Goal: Information Seeking & Learning: Find specific fact

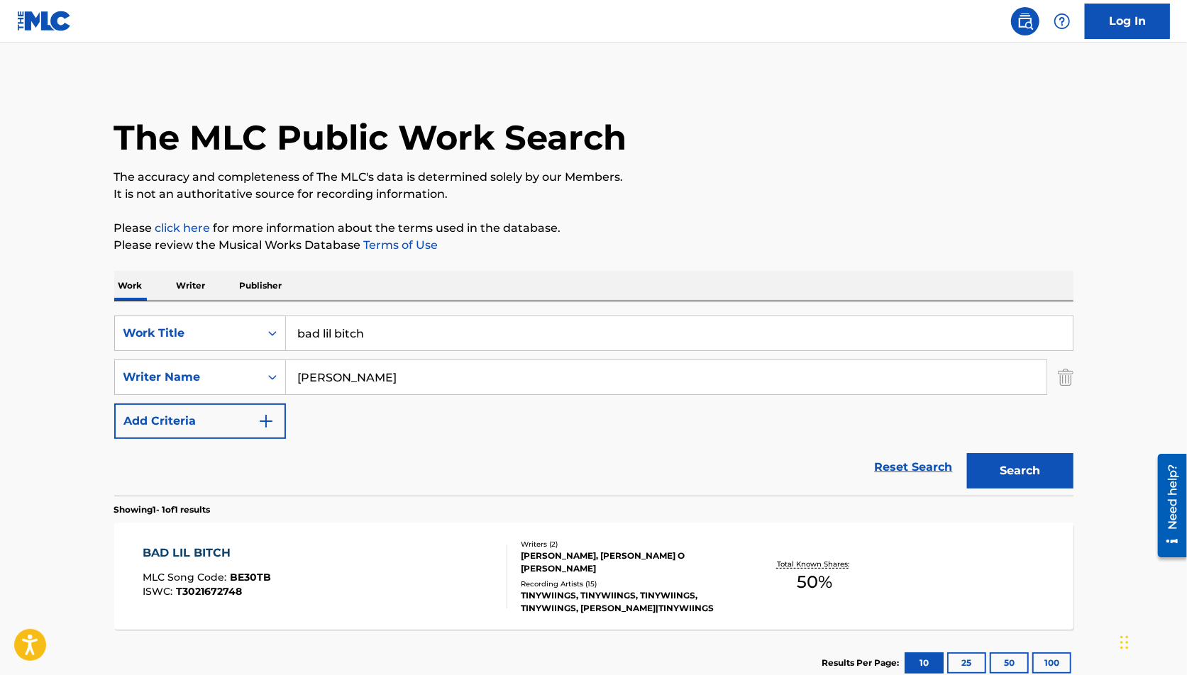
click at [1060, 508] on section "Showing 1 - 1 of 1 results" at bounding box center [593, 506] width 959 height 21
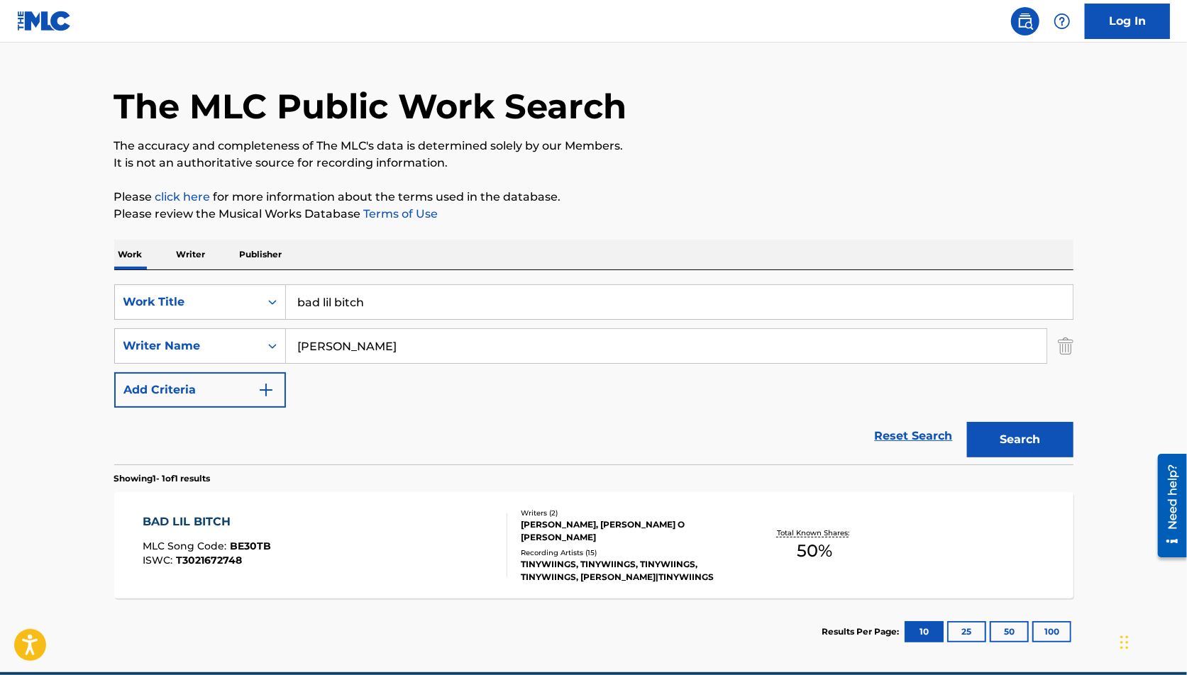
click at [898, 521] on div "BAD LIL BITCH MLC Song Code : BE30TB ISWC : T3021672748 Writers ( 2 ) [PERSON_N…" at bounding box center [593, 545] width 959 height 106
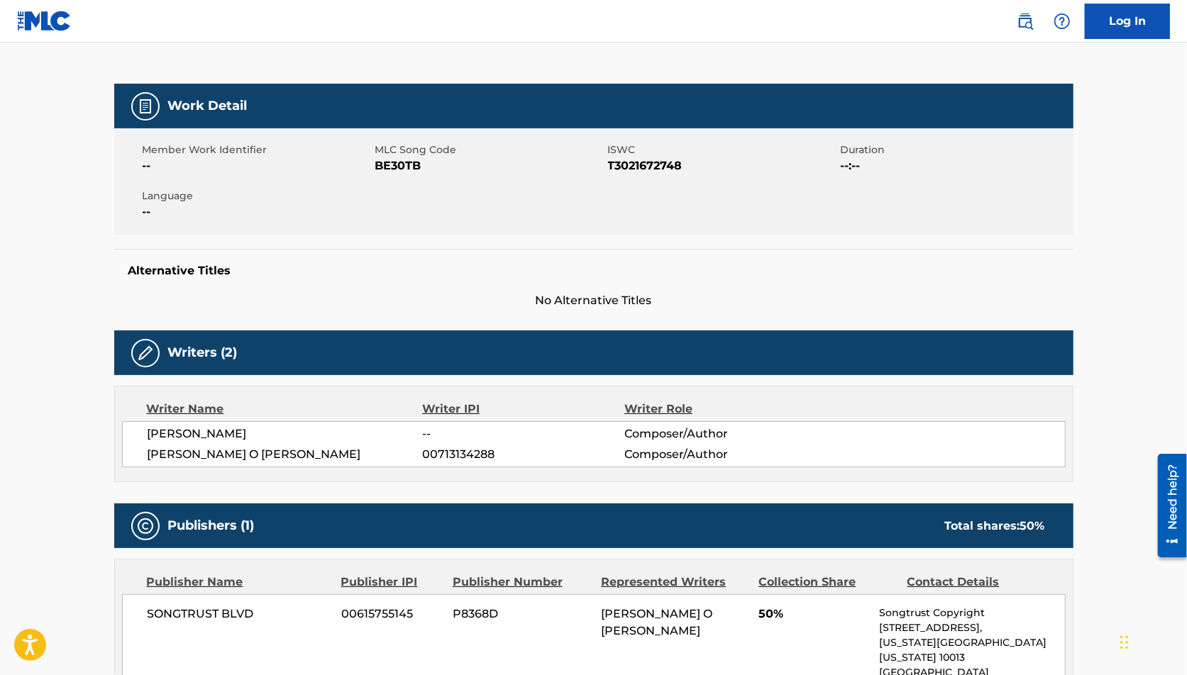
scroll to position [53, 0]
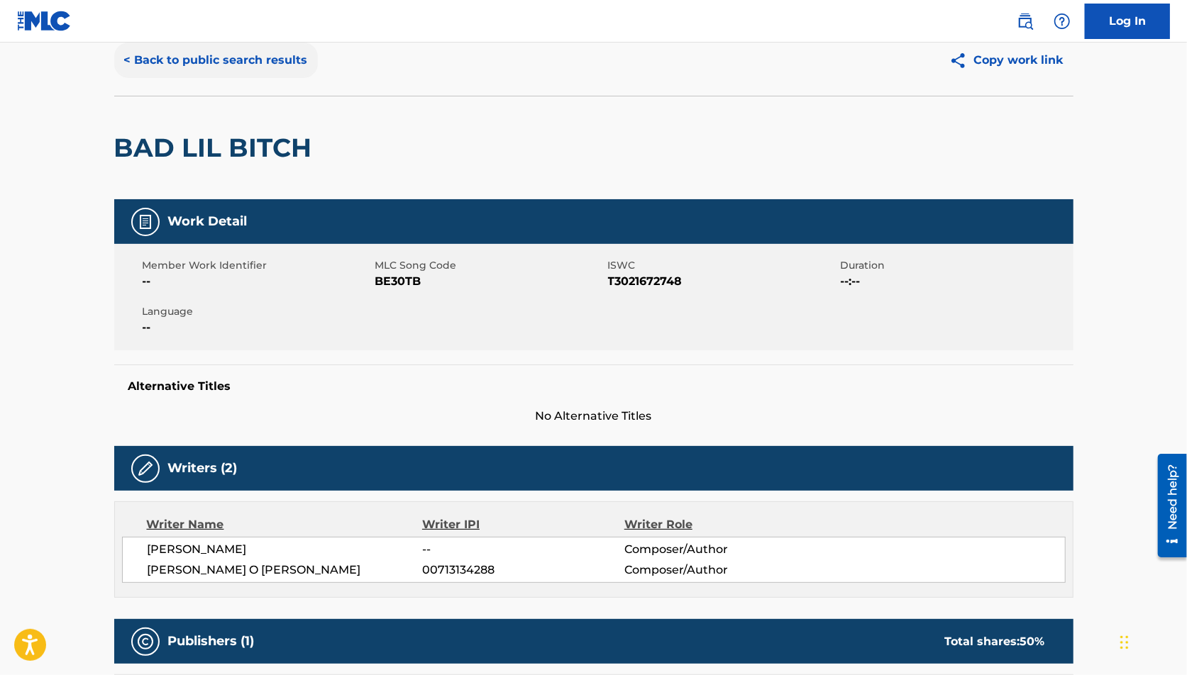
click at [290, 55] on button "< Back to public search results" at bounding box center [216, 60] width 204 height 35
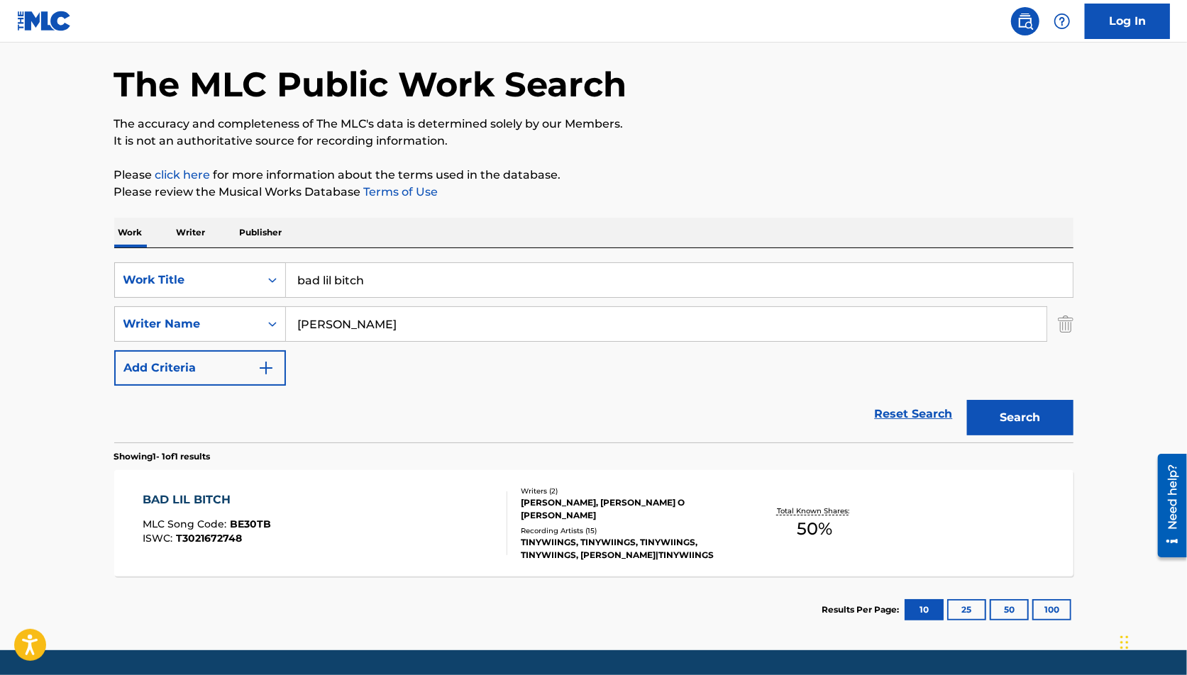
drag, startPoint x: 520, startPoint y: 273, endPoint x: 208, endPoint y: 250, distance: 313.0
click at [208, 250] on div "SearchWithCriteriad561066c-604f-401c-a084-941e96cd052e Work Title bad lil bitch…" at bounding box center [593, 345] width 959 height 194
type input "can't stop now"
click at [967, 400] on button "Search" at bounding box center [1020, 417] width 106 height 35
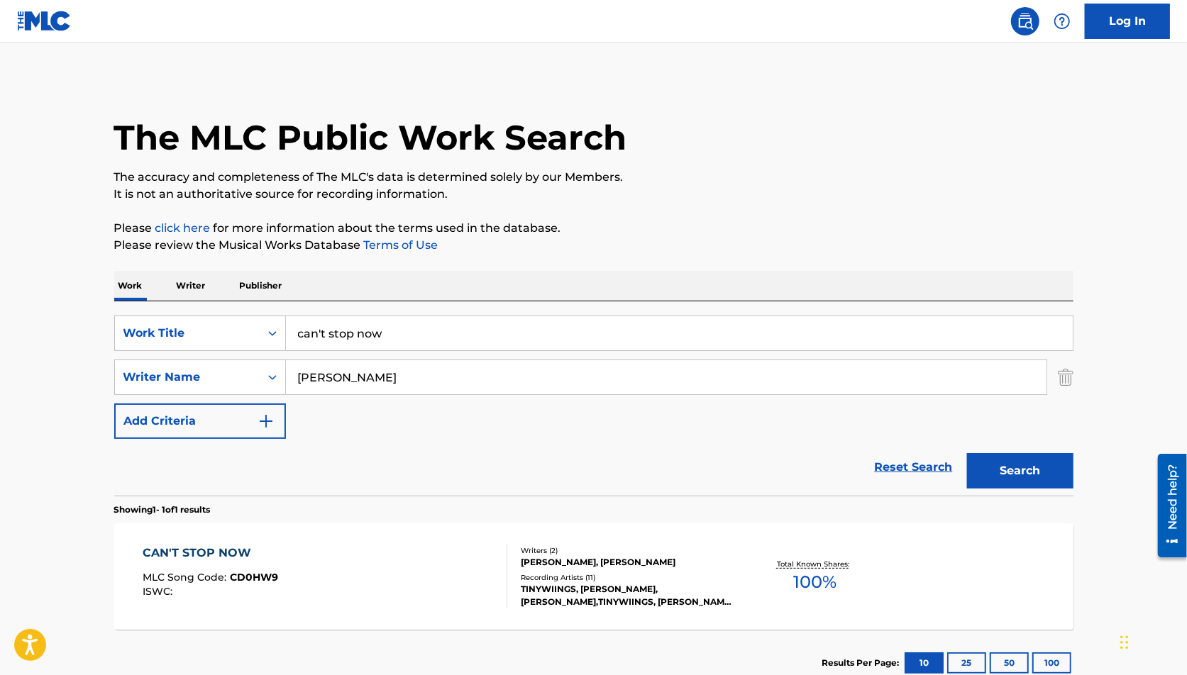
click at [731, 580] on div "Recording Artists ( 11 )" at bounding box center [628, 577] width 214 height 11
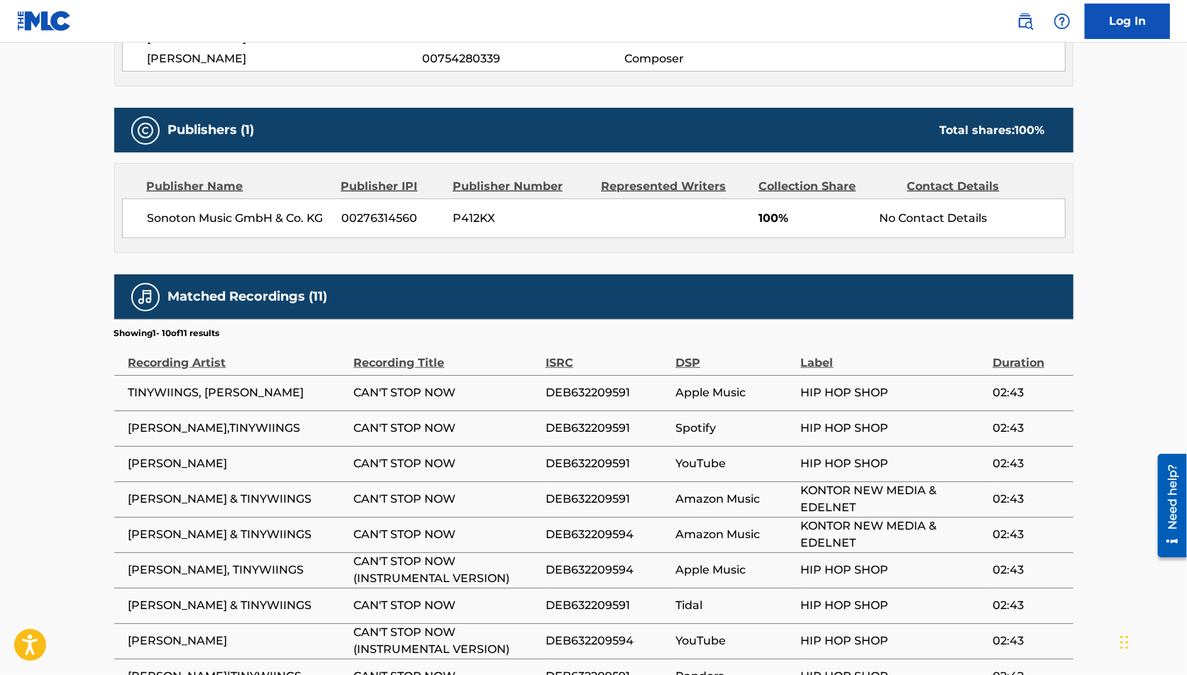
scroll to position [756, 0]
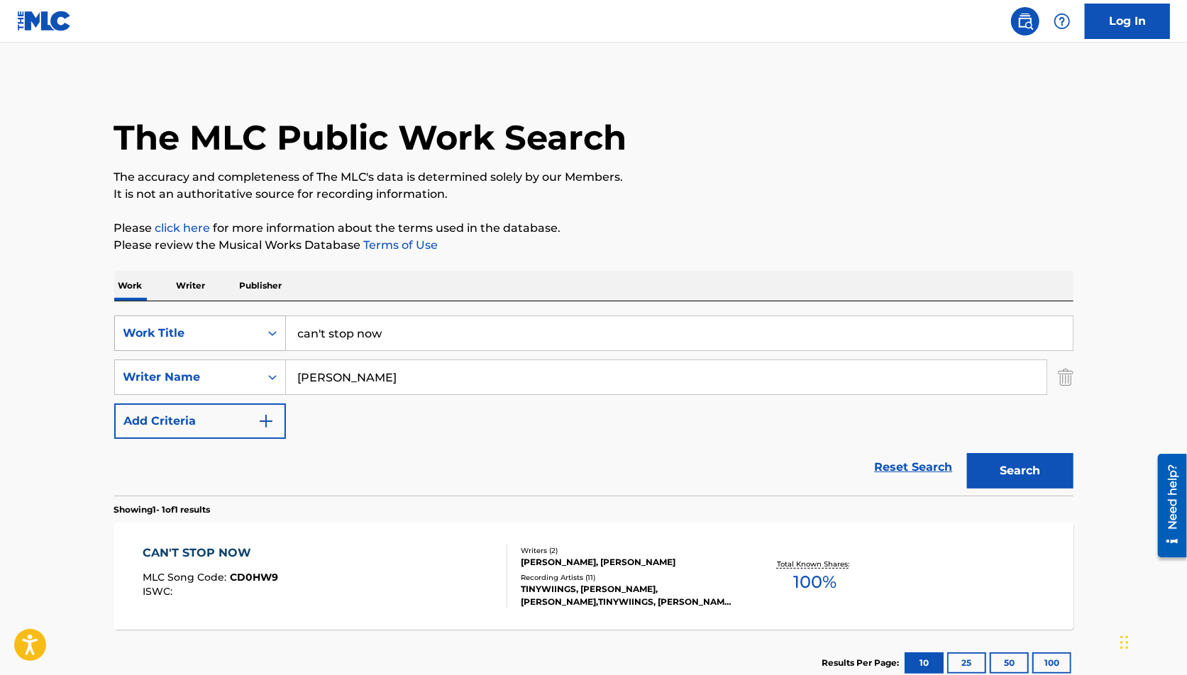
drag, startPoint x: 404, startPoint y: 340, endPoint x: 257, endPoint y: 339, distance: 146.8
click at [257, 339] on div "SearchWithCriteriad561066c-604f-401c-a084-941e96cd052e Work Title can't stop now" at bounding box center [593, 333] width 959 height 35
type input "diamond eyes"
click at [967, 453] on button "Search" at bounding box center [1020, 470] width 106 height 35
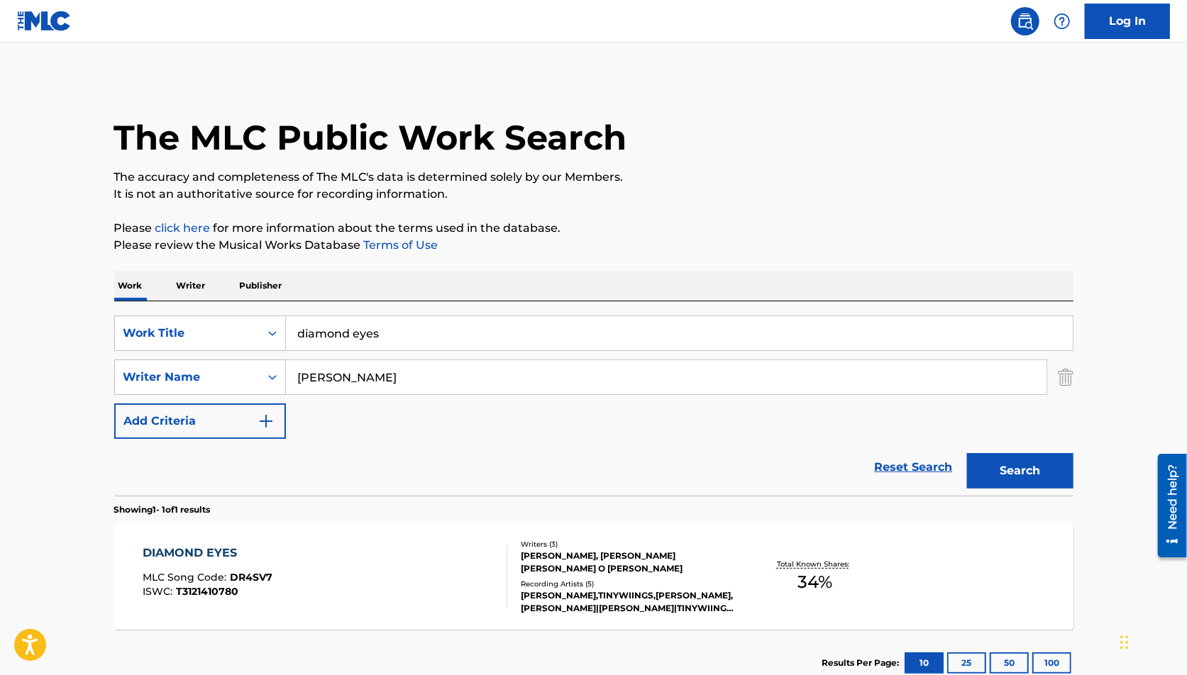
click at [718, 523] on div "DIAMOND EYES MLC Song Code : DR4SV7 ISWC : T3121410780 Writers ( 3 ) [PERSON_NA…" at bounding box center [593, 576] width 959 height 106
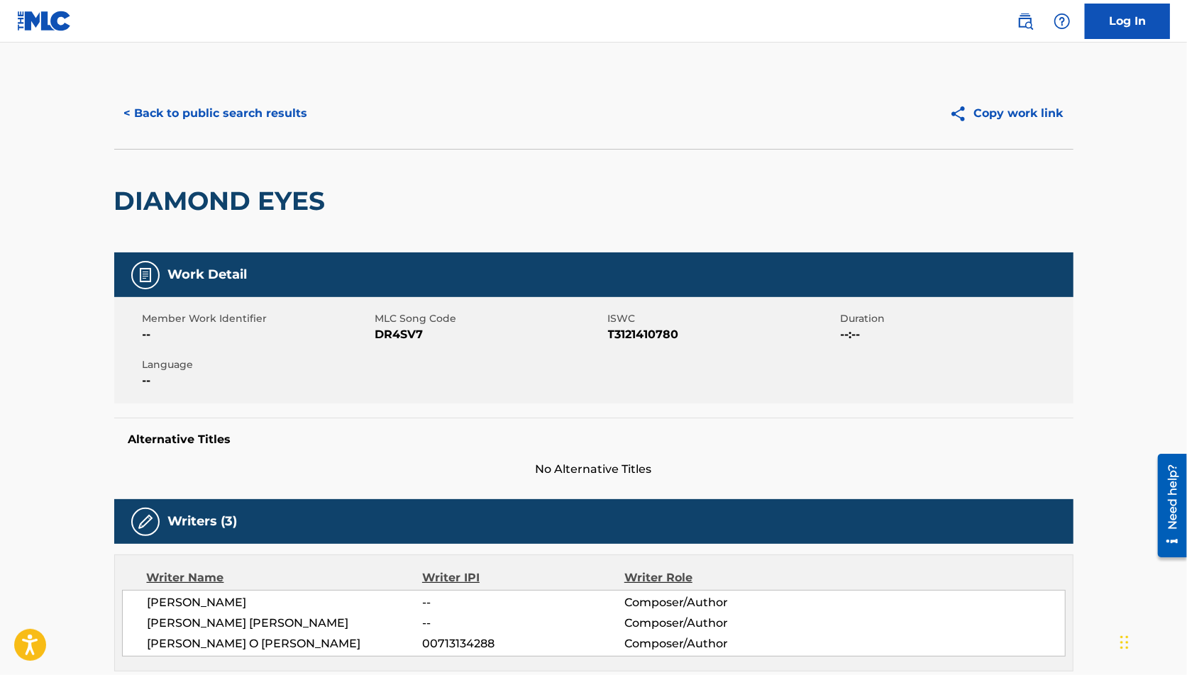
click at [1125, 316] on main "< Back to public search results Copy work link DIAMOND EYES Work Detail Member …" at bounding box center [593, 645] width 1187 height 1204
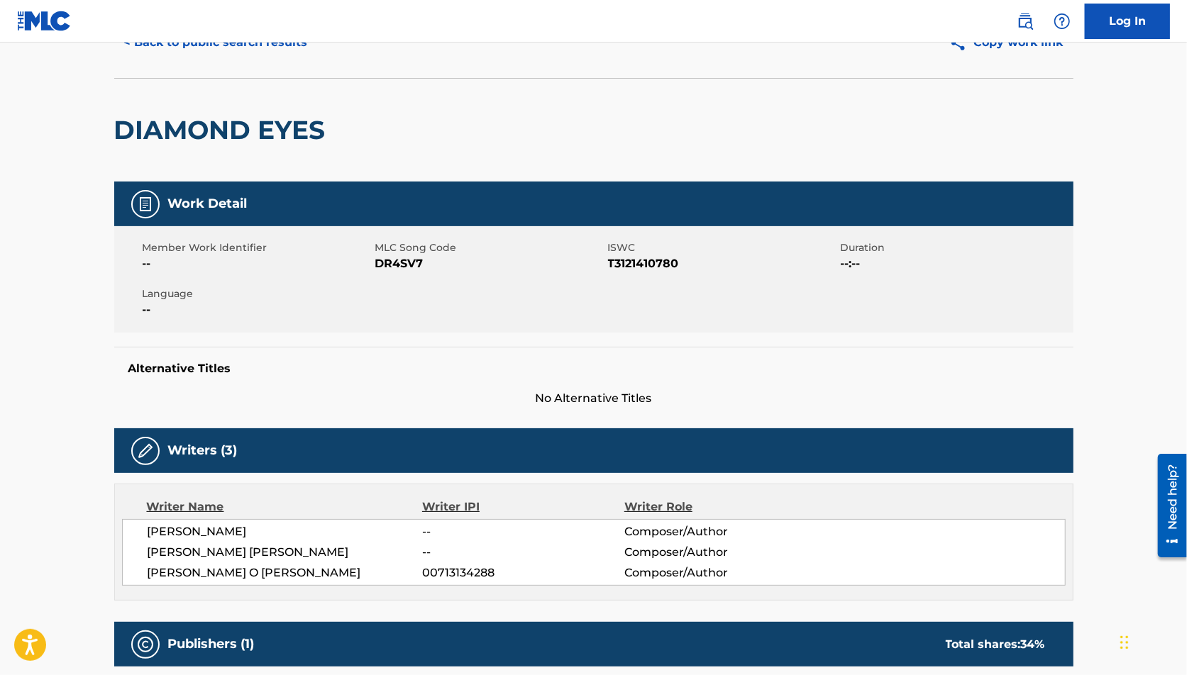
scroll to position [62, 0]
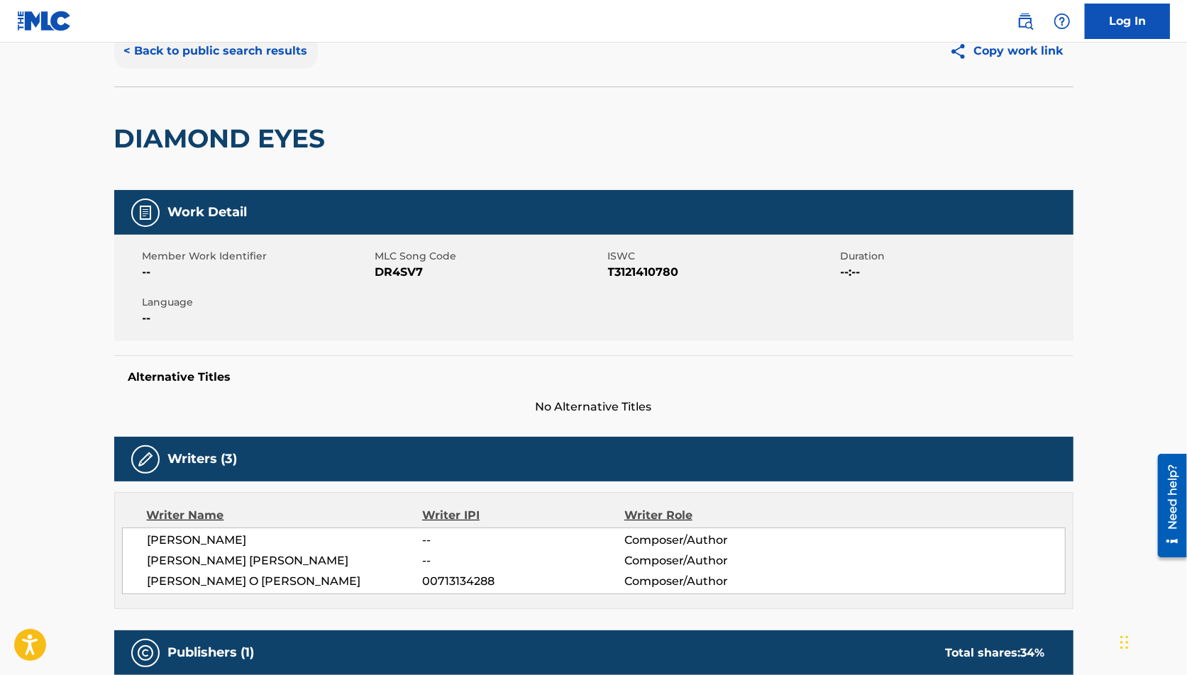
click at [255, 43] on button "< Back to public search results" at bounding box center [216, 50] width 204 height 35
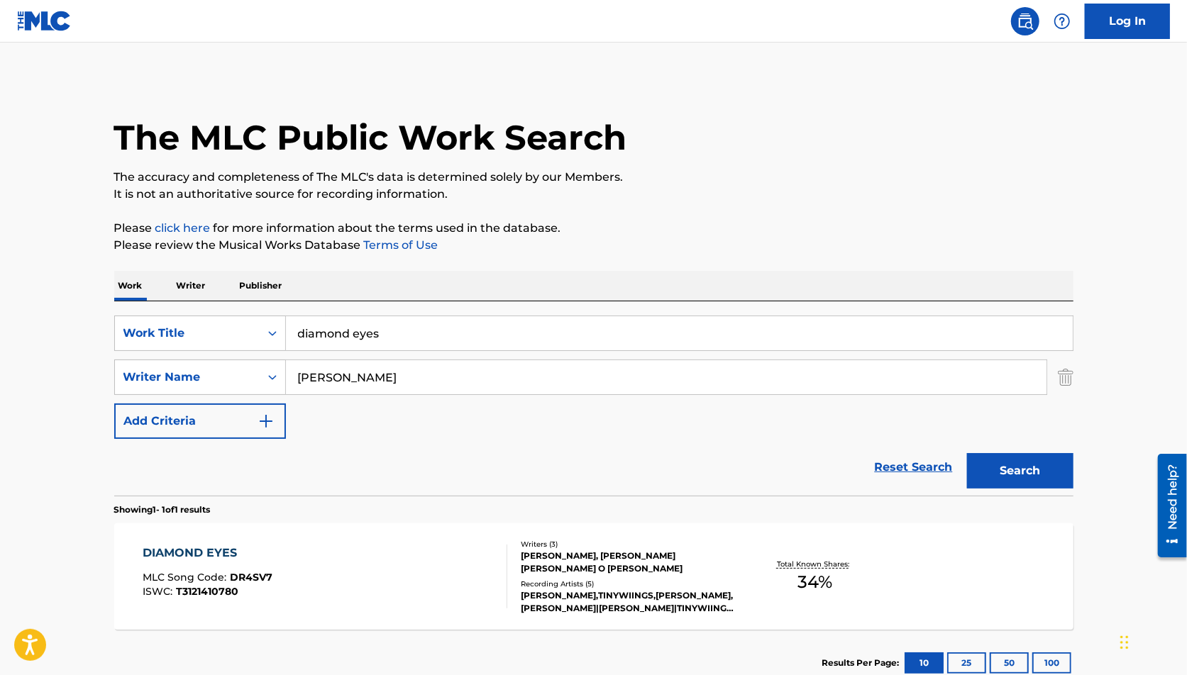
click at [1055, 375] on div "SearchWithCriteria65986e60-507f-41bc-9864-5369c126e70c Writer Name [PERSON_NAME]" at bounding box center [593, 377] width 959 height 35
click at [1062, 375] on img "Search Form" at bounding box center [1066, 377] width 16 height 35
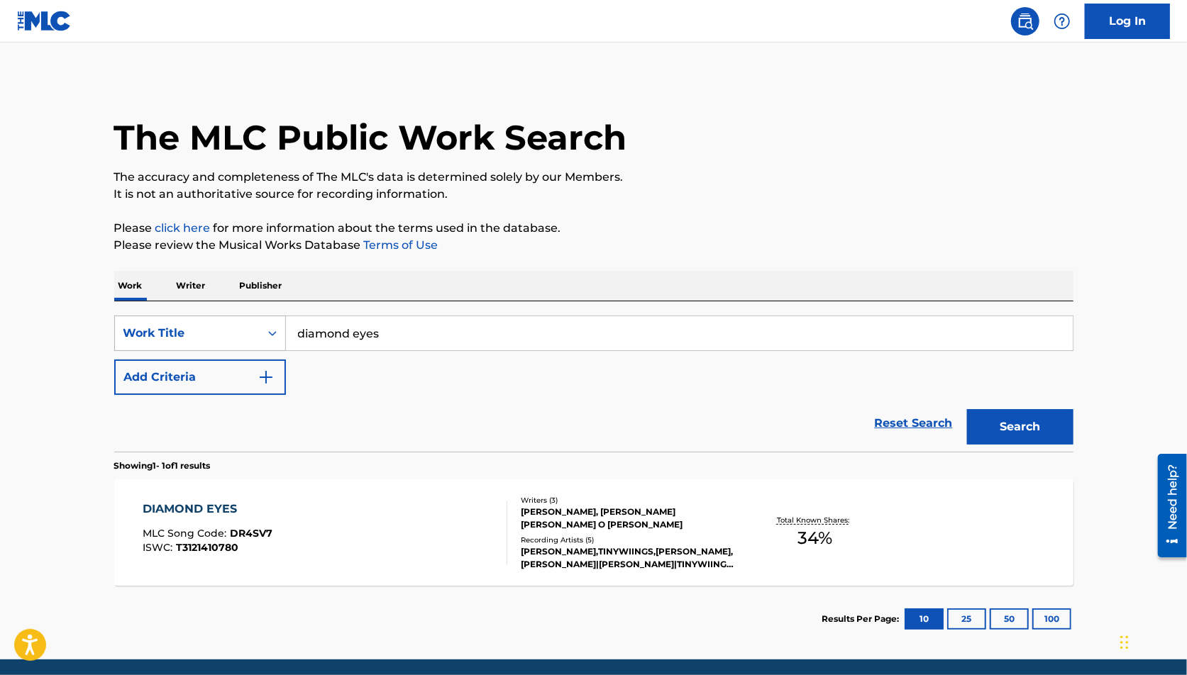
click at [153, 330] on div "Work Title" at bounding box center [187, 333] width 128 height 17
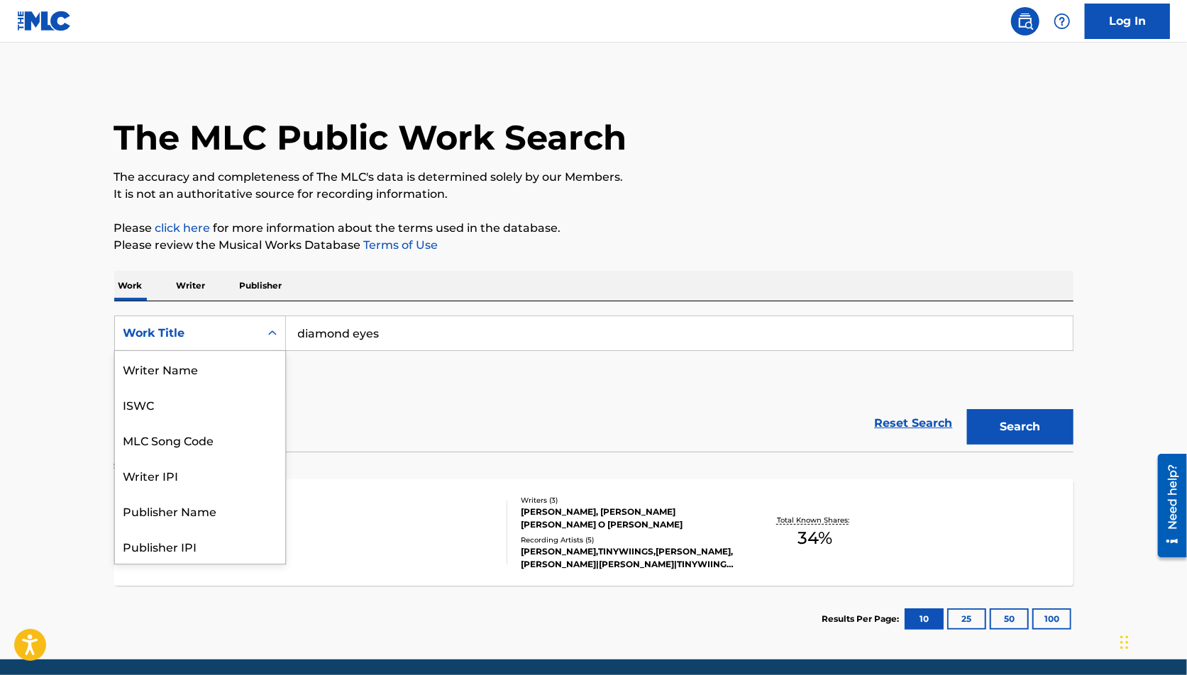
scroll to position [71, 0]
click at [235, 406] on div "Writer IPI" at bounding box center [200, 404] width 170 height 35
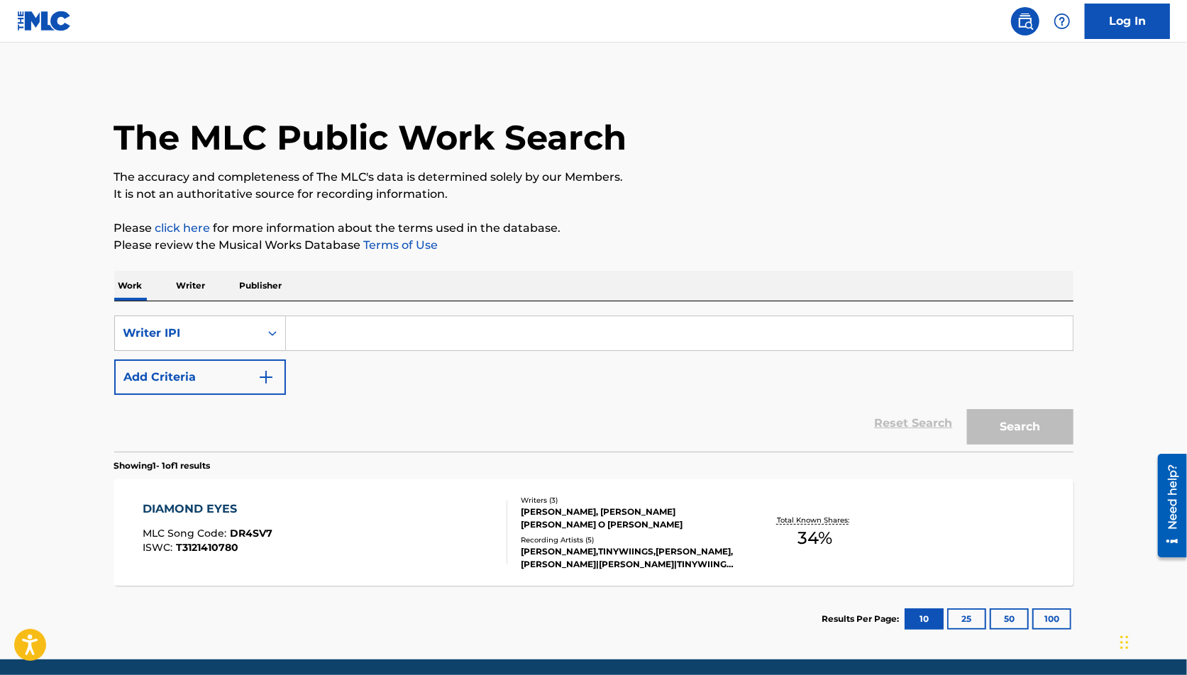
click at [309, 346] on input "Search Form" at bounding box center [679, 333] width 787 height 34
type input "1084131681"
click at [967, 409] on button "Search" at bounding box center [1020, 426] width 106 height 35
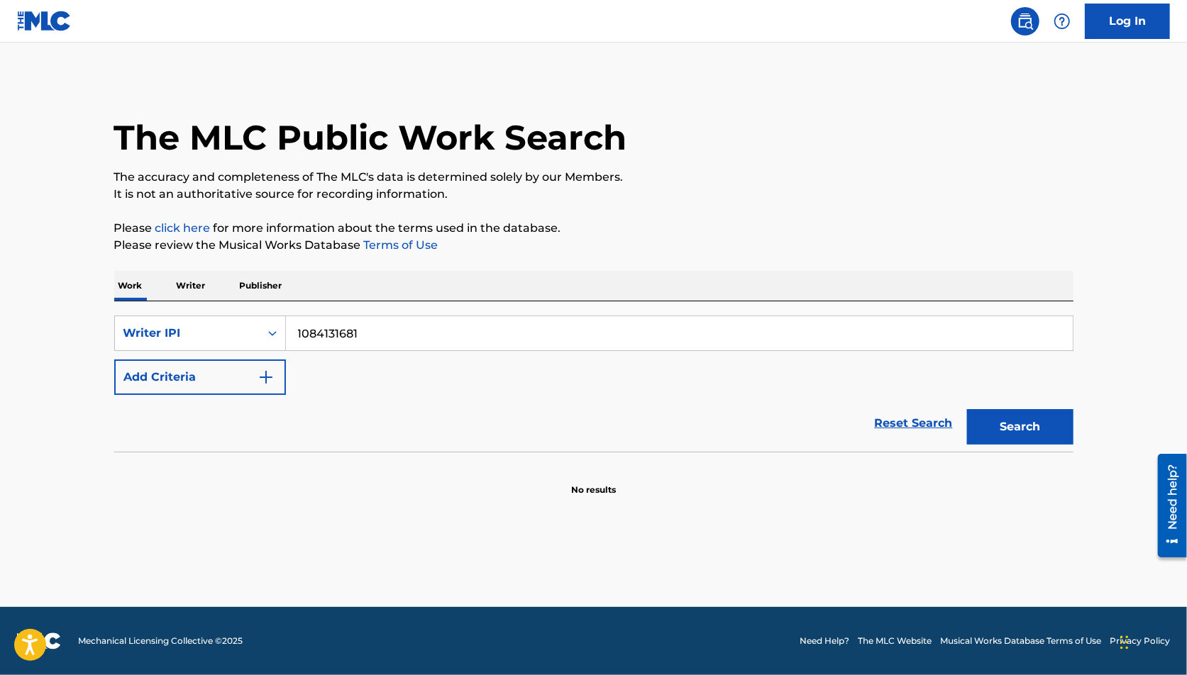
click at [455, 338] on input "1084131681" at bounding box center [679, 333] width 787 height 34
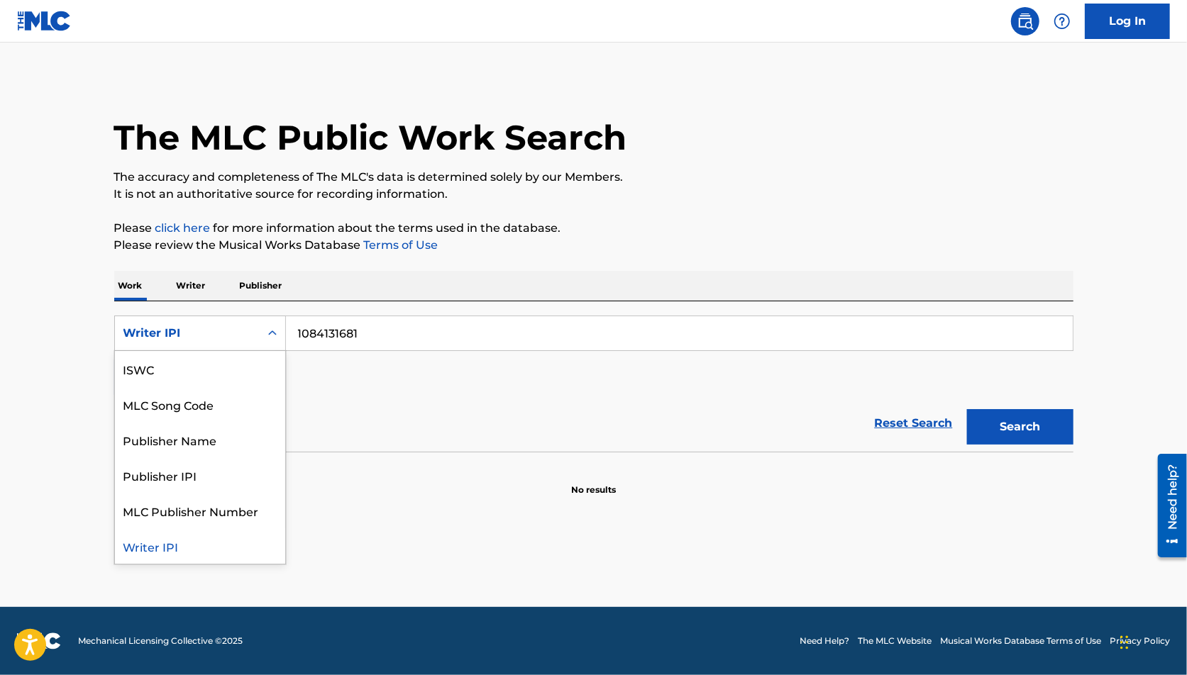
click at [277, 329] on icon "Search Form" at bounding box center [272, 333] width 14 height 14
click at [379, 325] on input "1084131681" at bounding box center [679, 333] width 787 height 34
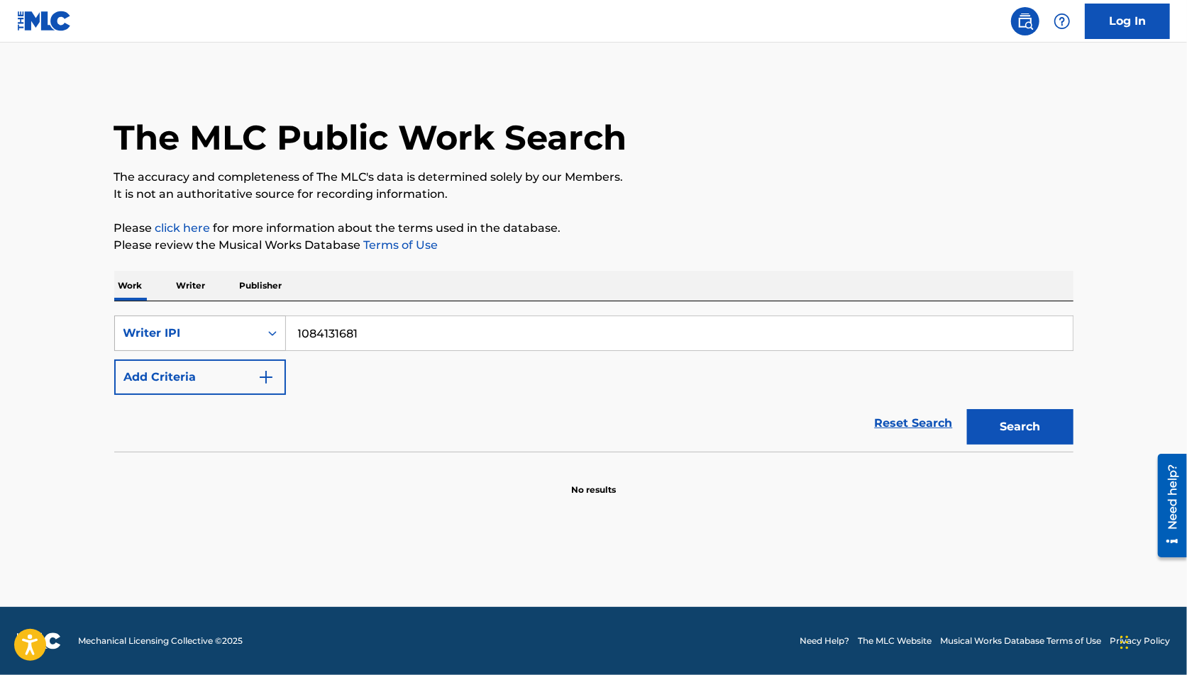
drag, startPoint x: 384, startPoint y: 326, endPoint x: 235, endPoint y: 326, distance: 149.0
click at [235, 326] on div "SearchWithCriteria7623b614-70b1-44d8-96eb-477816e58478 Writer IPI 1084131681" at bounding box center [593, 333] width 959 height 35
type input "1084131681"
click at [967, 409] on button "Search" at bounding box center [1020, 426] width 106 height 35
